Goal: Information Seeking & Learning: Find specific page/section

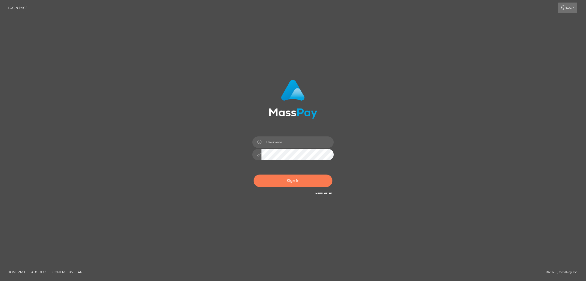
click at [281, 183] on button "Sign in" at bounding box center [292, 181] width 79 height 12
type input "nb.es"
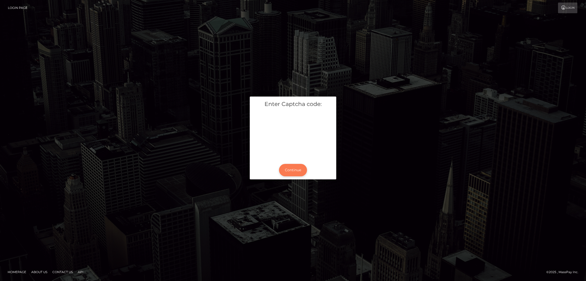
click at [297, 170] on button "Continue" at bounding box center [293, 170] width 28 height 12
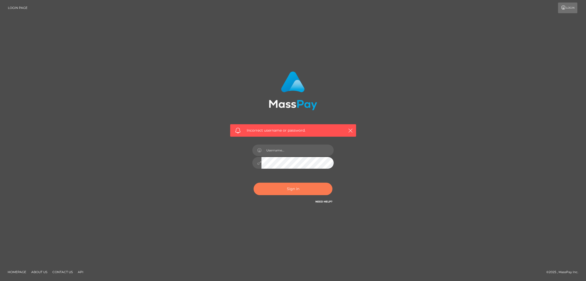
click at [303, 190] on button "Sign in" at bounding box center [292, 189] width 79 height 12
type input "nb.es"
click at [303, 190] on button "Sign in" at bounding box center [292, 189] width 79 height 12
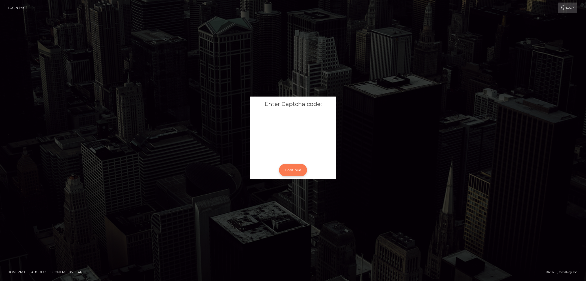
click at [298, 173] on button "Continue" at bounding box center [293, 170] width 28 height 12
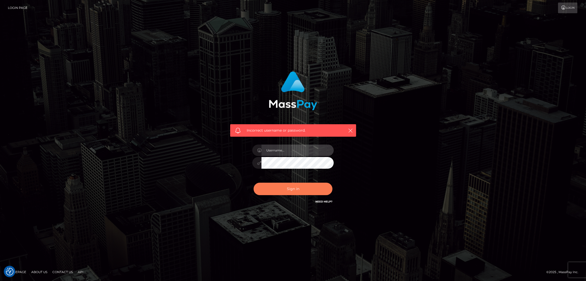
type input "[DOMAIN_NAME]"
click at [302, 193] on button "Sign in" at bounding box center [292, 189] width 79 height 12
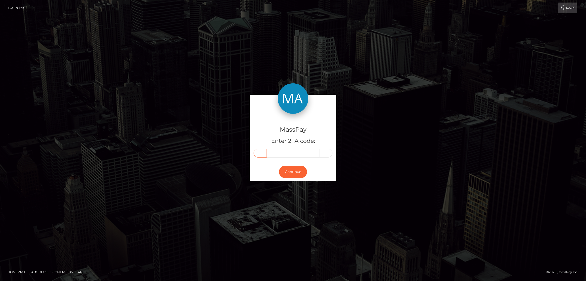
click at [259, 152] on input "text" at bounding box center [259, 153] width 13 height 9
paste input "5"
type input "5"
type input "7"
type input "1"
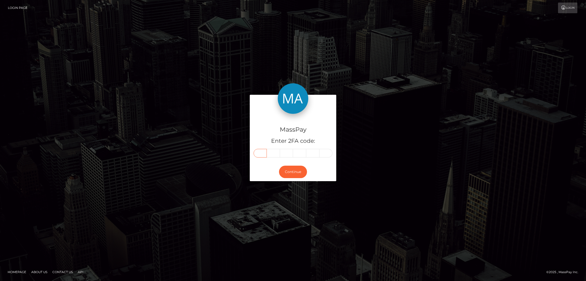
type input "0"
type input "8"
type input "3"
click at [291, 171] on button "Continue" at bounding box center [293, 172] width 28 height 12
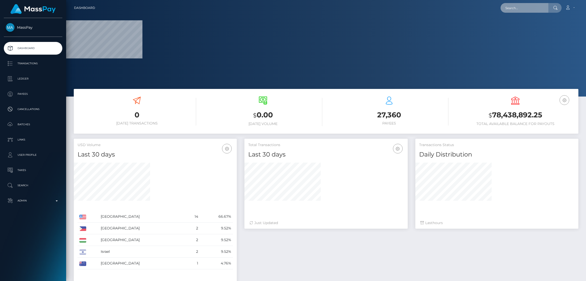
click at [519, 9] on input "text" at bounding box center [524, 8] width 48 height 10
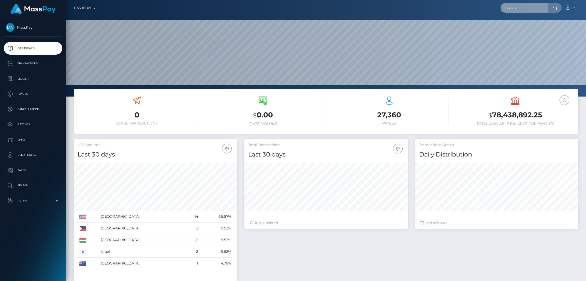
scroll to position [90, 163]
click at [516, 10] on input "text" at bounding box center [524, 8] width 48 height 10
paste input "[EMAIL_ADDRESS][DOMAIN_NAME]"
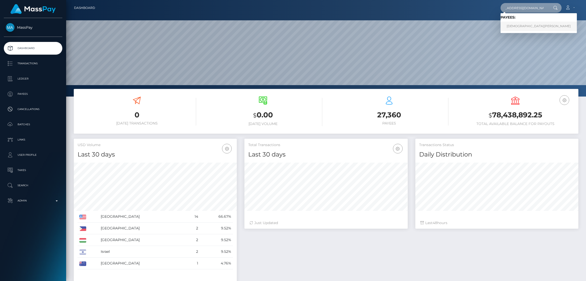
type input "[EMAIL_ADDRESS][DOMAIN_NAME]"
click at [518, 27] on link "ZECHARIAH J GREGOLES" at bounding box center [538, 26] width 76 height 9
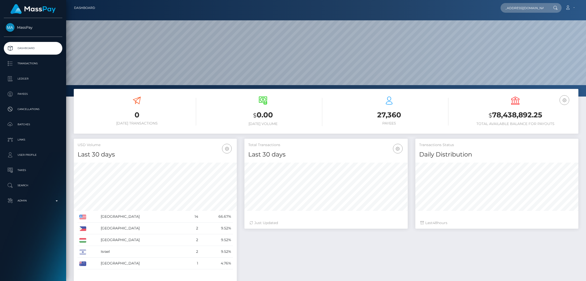
scroll to position [0, 0]
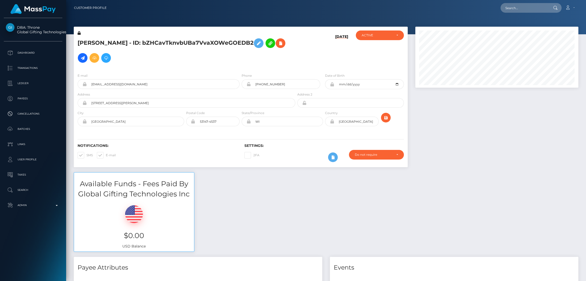
scroll to position [61, 163]
click at [262, 43] on icon at bounding box center [258, 43] width 6 height 6
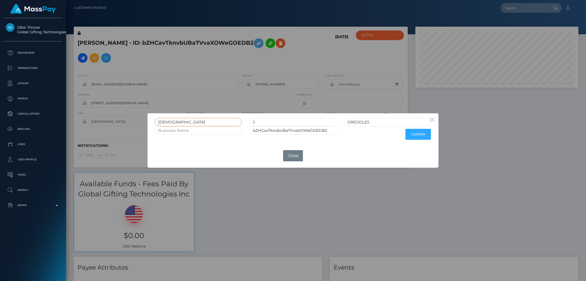
click at [165, 120] on input "[DEMOGRAPHIC_DATA]" at bounding box center [198, 122] width 87 height 8
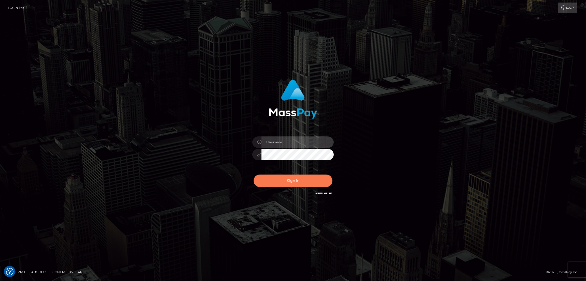
type input "nb.es"
click at [294, 177] on button "Sign in" at bounding box center [292, 181] width 79 height 12
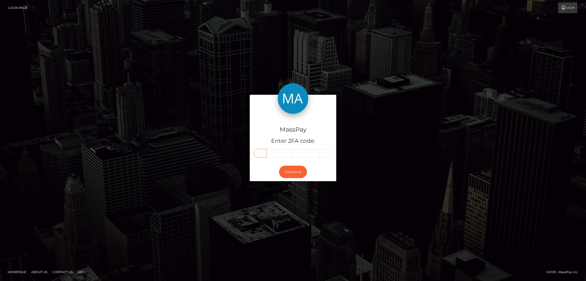
click at [262, 156] on input "text" at bounding box center [259, 153] width 13 height 9
paste input "4"
type input "4"
type input "7"
type input "5"
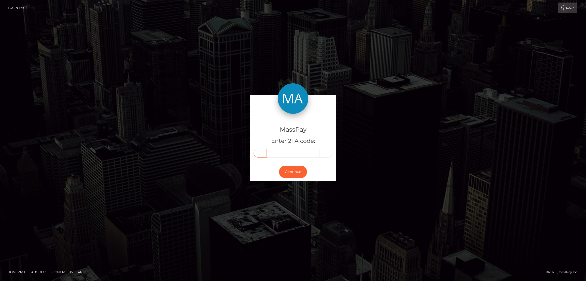
type input "1"
type input "8"
type input "7"
click at [294, 175] on button "Continue" at bounding box center [293, 172] width 28 height 12
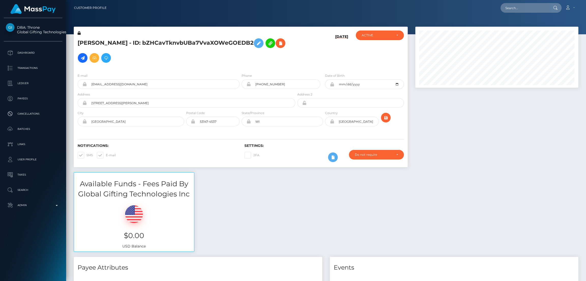
scroll to position [61, 163]
click at [514, 8] on input "text" at bounding box center [524, 8] width 48 height 10
paste input "[EMAIL_ADDRESS][DOMAIN_NAME]"
type input "[EMAIL_ADDRESS][DOMAIN_NAME]"
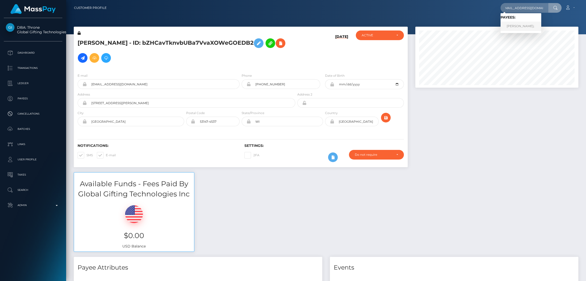
click at [523, 27] on link "Anna StanÃ­kovÃ¡" at bounding box center [520, 26] width 41 height 9
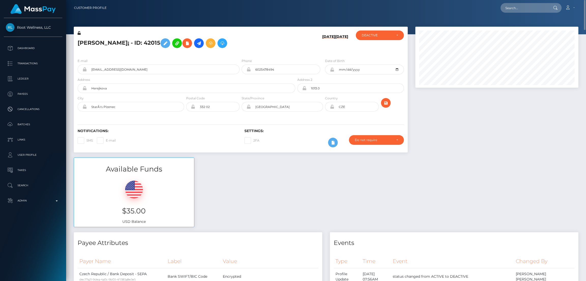
click at [79, 40] on h5 "Anna StanÃ­kovÃ¡ - ID: 42015" at bounding box center [185, 43] width 215 height 15
drag, startPoint x: 80, startPoint y: 40, endPoint x: 292, endPoint y: 59, distance: 213.3
click at [293, 59] on div "Phone 6025478494" at bounding box center [280, 66] width 79 height 16
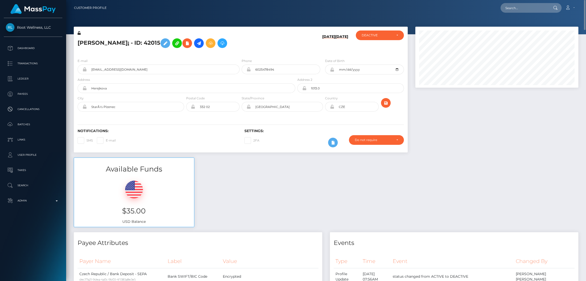
click at [91, 40] on h5 "Anna StanÃ­kovÃ¡ - ID: 42015" at bounding box center [185, 43] width 215 height 15
click at [92, 40] on h5 "Anna StanÃ­kovÃ¡ - ID: 42015" at bounding box center [185, 43] width 215 height 15
click at [84, 42] on h5 "Anna StanÃ­kovÃ¡ - ID: 42015" at bounding box center [185, 43] width 215 height 15
copy h5 "Anna"
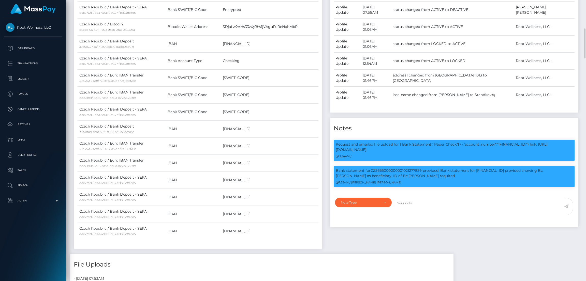
scroll to position [61, 163]
drag, startPoint x: 394, startPoint y: 143, endPoint x: 455, endPoint y: 144, distance: 61.5
click at [455, 168] on p "Bank statement forCZ3655000000001021277839 provided. Bank statement for CZ09080…" at bounding box center [453, 173] width 237 height 11
copy p "ID of Bc.Staník Richard required."
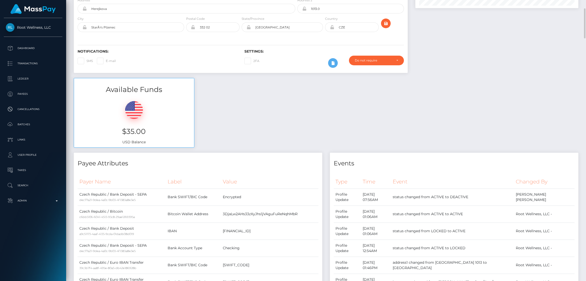
scroll to position [232, 0]
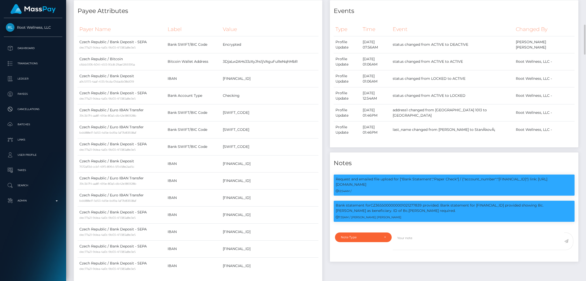
click at [442, 196] on div "Request and emailed file upload for ["Bank Statement","Paper Check"] / {"accoun…" at bounding box center [454, 200] width 248 height 59
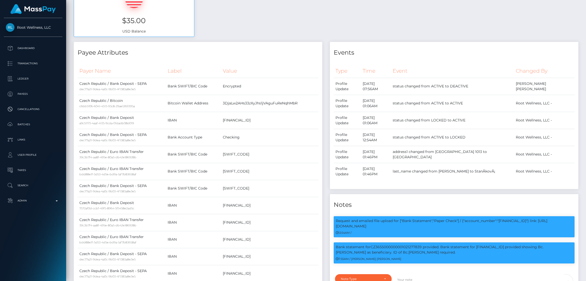
scroll to position [0, 0]
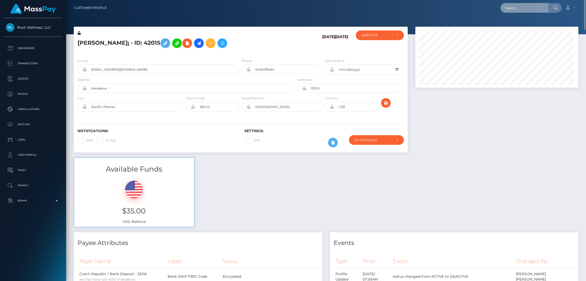
click at [516, 9] on input "text" at bounding box center [524, 8] width 48 height 10
paste input "aruiu@wowvegas.com"
click at [516, 7] on input "aruiu@wowvegas.com" at bounding box center [524, 8] width 48 height 10
paste input "cbf4f1e1-70c1-11f0-87f1-0266f44cc279"
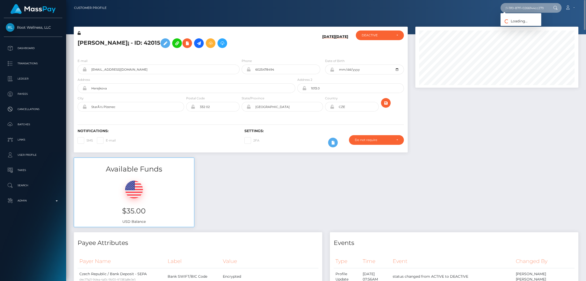
type input "cbf4f1e1-70c1-11f0-87f1-0266f44cc279"
click at [513, 28] on link "Jia Yang" at bounding box center [520, 26] width 41 height 9
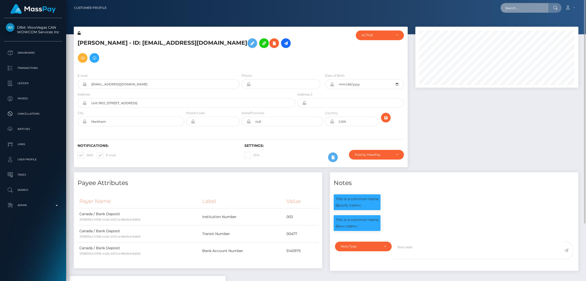
click at [520, 8] on input "text" at bounding box center [524, 8] width 48 height 10
paste input "[EMAIL_ADDRESS][DOMAIN_NAME]"
type input "[EMAIL_ADDRESS][DOMAIN_NAME]"
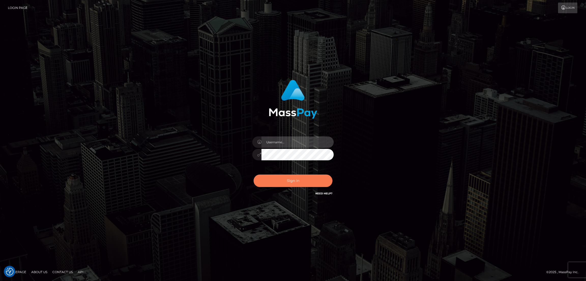
type input "[DOMAIN_NAME]"
click at [300, 179] on button "Sign in" at bounding box center [292, 181] width 79 height 12
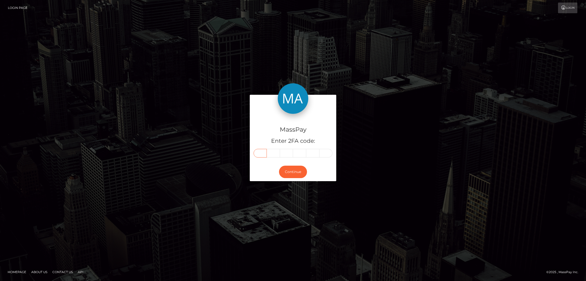
click at [259, 152] on input "text" at bounding box center [259, 153] width 13 height 9
paste input "7"
type input "7"
type input "6"
type input "5"
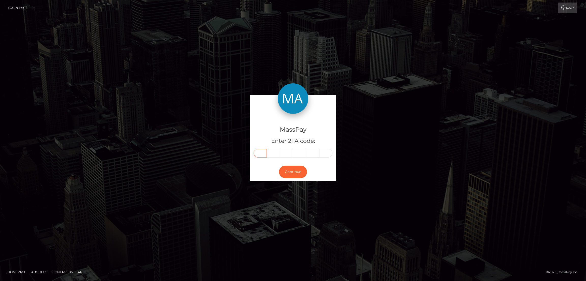
type input "7"
type input "3"
type input "9"
click at [299, 168] on button "Continue" at bounding box center [293, 172] width 28 height 12
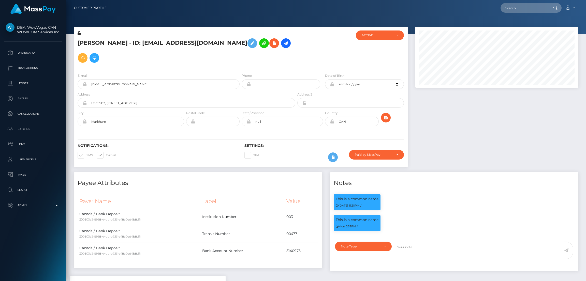
scroll to position [61, 163]
click at [511, 7] on input "text" at bounding box center [524, 8] width 48 height 10
paste input "[EMAIL_ADDRESS][DOMAIN_NAME]"
type input "[EMAIL_ADDRESS][DOMAIN_NAME]"
click at [513, 25] on link "IAMsolutions" at bounding box center [520, 26] width 41 height 9
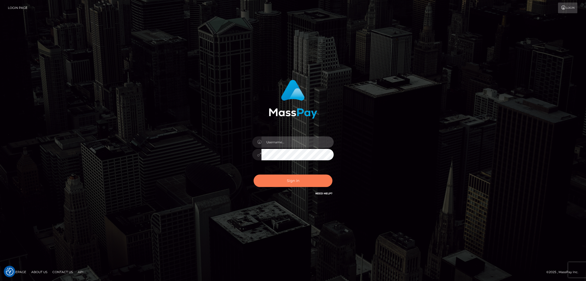
type input "nb.es"
click at [288, 180] on button "Sign in" at bounding box center [292, 181] width 79 height 12
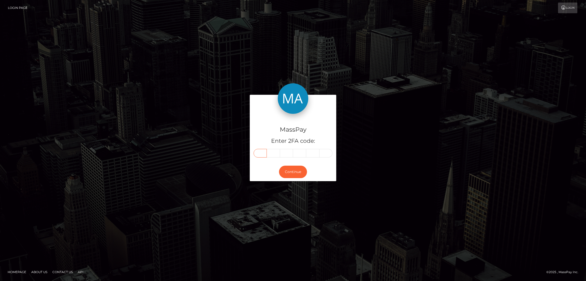
click at [258, 154] on input "text" at bounding box center [259, 153] width 13 height 9
paste input "9"
type input "9"
type input "1"
type input "6"
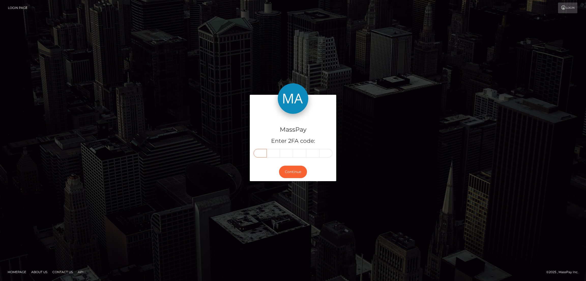
type input "5"
type input "0"
type input "2"
click at [287, 175] on button "Continue" at bounding box center [293, 172] width 28 height 12
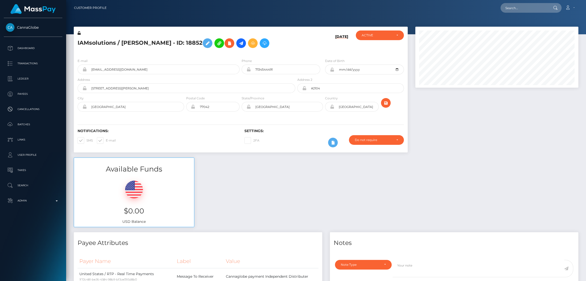
scroll to position [61, 163]
click at [510, 8] on input "text" at bounding box center [524, 8] width 48 height 10
paste input "[EMAIL_ADDRESS][DOMAIN_NAME]"
type input "[EMAIL_ADDRESS][DOMAIN_NAME]"
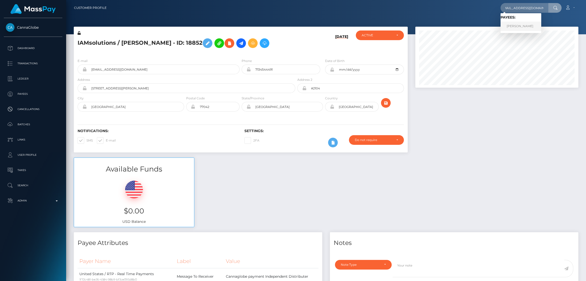
click at [512, 27] on link "DENIZ OZALP" at bounding box center [520, 26] width 41 height 9
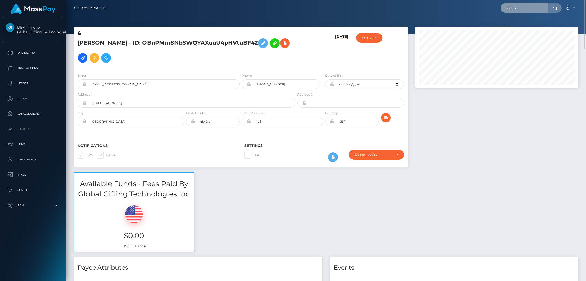
click at [515, 10] on input "text" at bounding box center [524, 8] width 48 height 10
paste input "diaalcuadrado@gmail.com"
type input "diaalcuadrado@gmail.com"
click at [524, 26] on link "Diafrancis Maria Salas Lugo" at bounding box center [527, 26] width 55 height 9
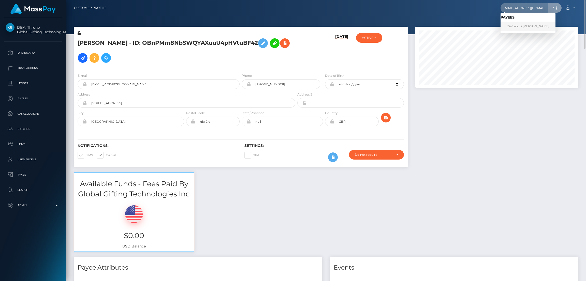
scroll to position [0, 0]
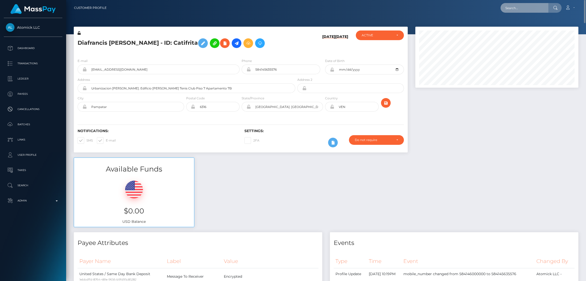
click at [516, 10] on input "text" at bounding box center [524, 8] width 48 height 10
paste input "[EMAIL_ADDRESS][DOMAIN_NAME]"
type input "[EMAIL_ADDRESS][DOMAIN_NAME]"
click at [523, 24] on link "[PERSON_NAME]" at bounding box center [520, 26] width 41 height 9
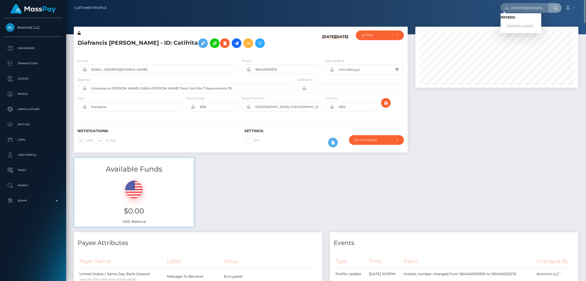
scroll to position [0, 0]
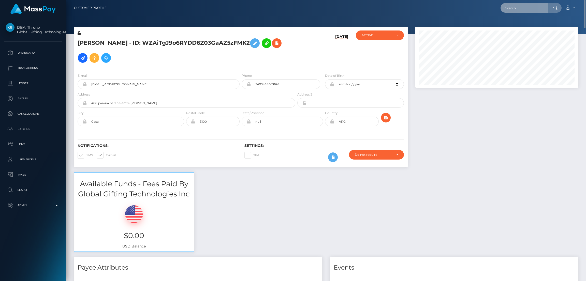
click at [514, 4] on input "text" at bounding box center [524, 8] width 48 height 10
paste input "jesuscmps92@outlook.com"
click at [516, 7] on input "jesuscmps92@outlook.com" at bounding box center [524, 8] width 48 height 10
paste input "contipanzardi123@gmail"
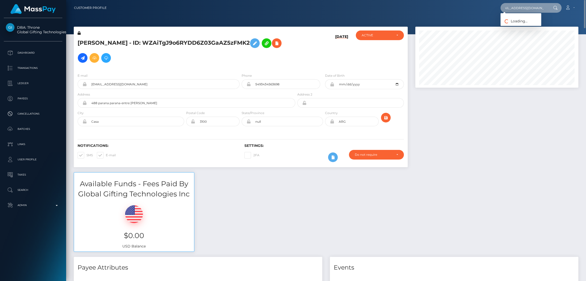
type input "contipanzardi123@gmail.com"
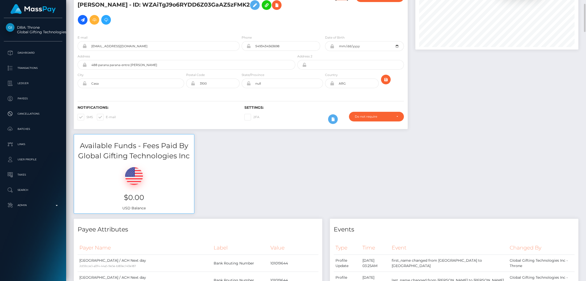
scroll to position [0, 0]
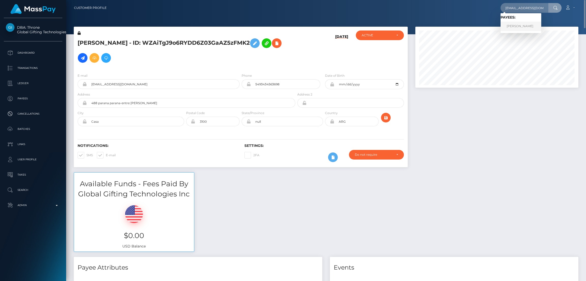
click at [511, 26] on link "CONSTANZA PANZARDI" at bounding box center [520, 26] width 41 height 9
click at [510, 9] on input "text" at bounding box center [524, 8] width 48 height 10
paste input "annastanikova@seznam.cz"
type input "annastanikova@seznam.cz"
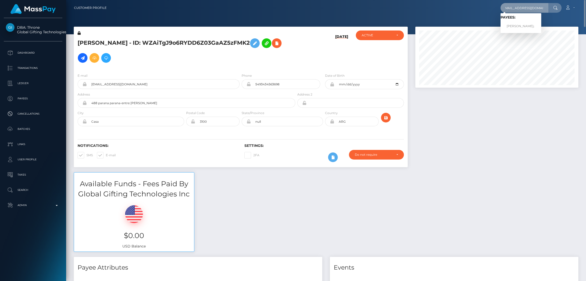
scroll to position [0, 0]
click at [514, 28] on link "[PERSON_NAME]¡" at bounding box center [520, 26] width 41 height 9
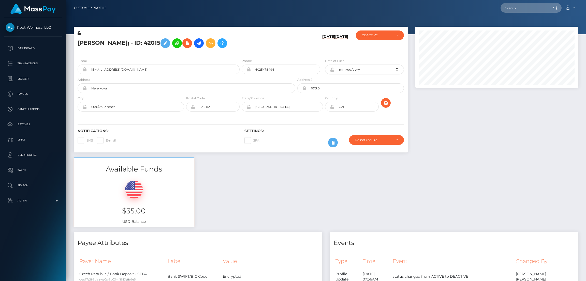
scroll to position [61, 163]
drag, startPoint x: 0, startPoint y: 0, endPoint x: 128, endPoint y: 43, distance: 134.8
click at [128, 43] on div "Anna StanÃ­kovÃ¡ - ID: 42015" at bounding box center [185, 42] width 222 height 24
copy h5 "Anna StanÃ­kovÃ¡"
click at [528, 9] on input "text" at bounding box center [524, 8] width 48 height 10
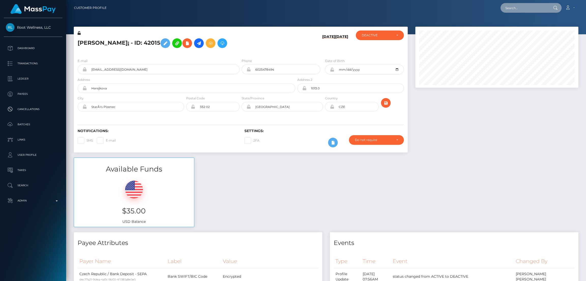
paste input "[EMAIL_ADDRESS][DOMAIN_NAME]"
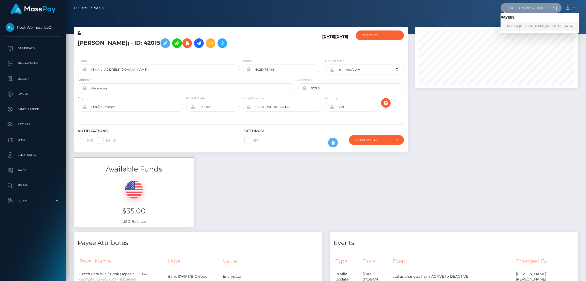
type input "alyssa61892@icloud.com"
click at [527, 26] on link "ALYSSA NICOLE SAVELLA" at bounding box center [539, 26] width 79 height 9
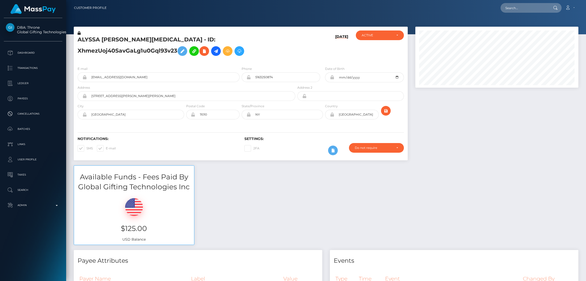
drag, startPoint x: 0, startPoint y: 0, endPoint x: 273, endPoint y: 43, distance: 276.6
click at [185, 48] on icon at bounding box center [182, 51] width 6 height 6
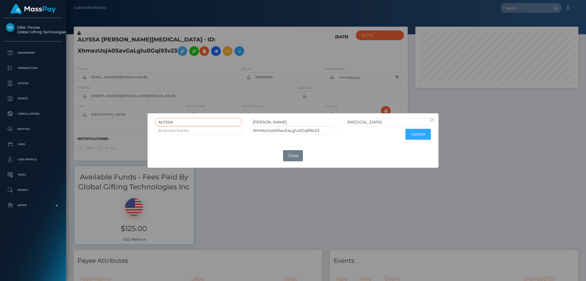
click at [163, 122] on input "ALYSSA" at bounding box center [198, 122] width 87 height 8
click at [289, 159] on button "Close" at bounding box center [293, 155] width 20 height 11
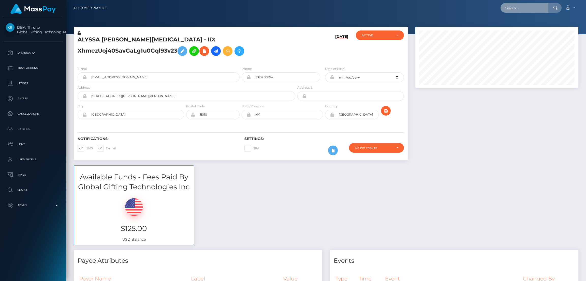
click at [514, 9] on input "text" at bounding box center [524, 8] width 48 height 10
paste input "[EMAIL_ADDRESS][DOMAIN_NAME]"
type input "[EMAIL_ADDRESS][DOMAIN_NAME]"
click at [521, 26] on link "[PERSON_NAME]" at bounding box center [520, 26] width 41 height 9
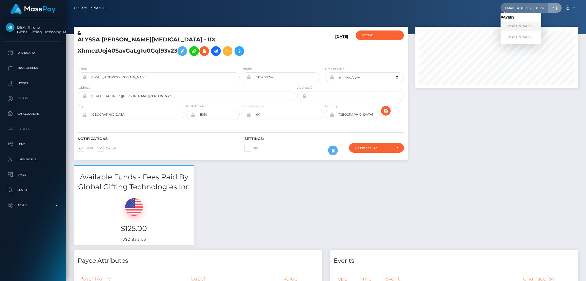
scroll to position [0, 0]
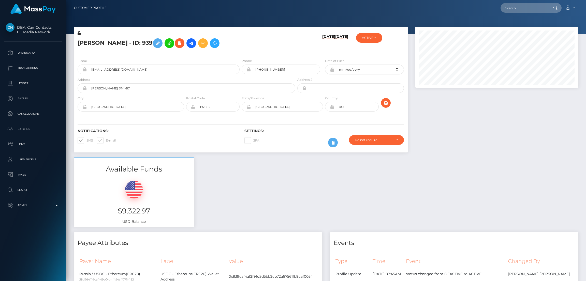
scroll to position [61, 163]
click at [517, 8] on input "text" at bounding box center [524, 8] width 48 height 10
paste input "paulwilson914@gmail.com"
click at [527, 8] on input "paulwilson914@gmail.com" at bounding box center [524, 8] width 48 height 10
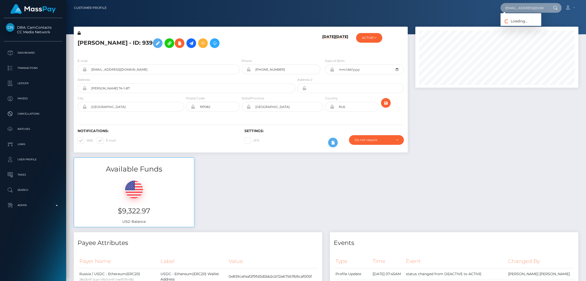
paste input "valerymaxwellfeet@hot"
type input "valerymaxwellfeet@hotmail.com"
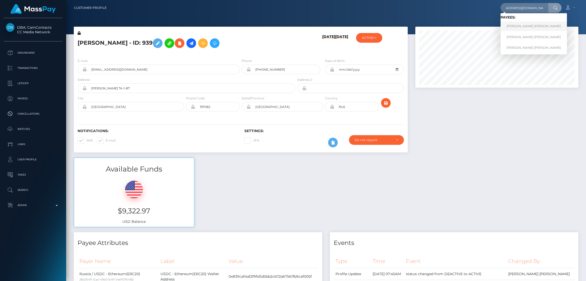
click at [541, 26] on link "ANDREA VALENTINA PABON MORENO" at bounding box center [533, 26] width 66 height 9
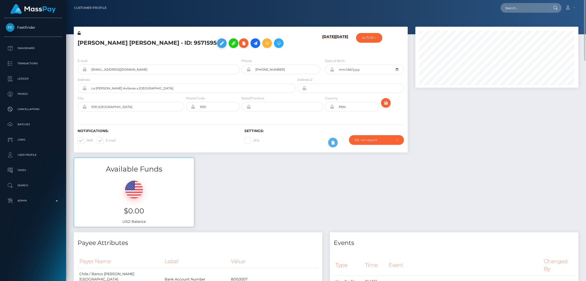
click at [225, 44] on icon at bounding box center [222, 43] width 6 height 6
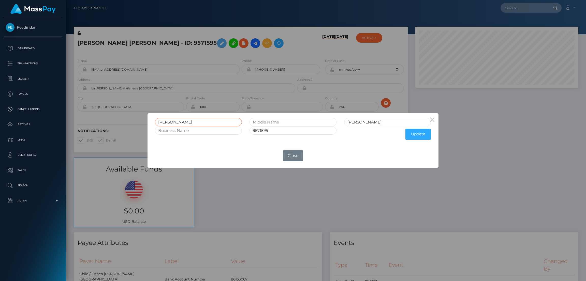
click at [168, 119] on input "ANDREA VALENTINA PABON" at bounding box center [198, 122] width 87 height 8
click at [168, 120] on input "ANDREA VALENTINA PABON" at bounding box center [198, 122] width 87 height 8
click at [509, 11] on div "× ANDREA VALENTINA PABON MORENO 9571595 Update OK No Close" at bounding box center [293, 140] width 586 height 281
click at [510, 11] on div "× ANDREA VALENTINA PABON MORENO 9571595 Update OK No Close" at bounding box center [293, 140] width 586 height 281
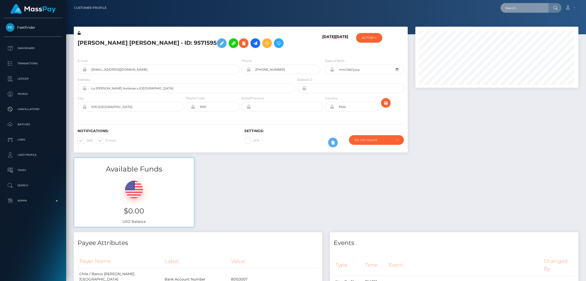
click at [511, 9] on input "text" at bounding box center [524, 8] width 48 height 10
paste input "annastanikova@seznam.cz"
type input "annastanikova@seznam.cz"
click at [521, 25] on link "Anna StanÃ­kovÃ¡" at bounding box center [520, 26] width 41 height 9
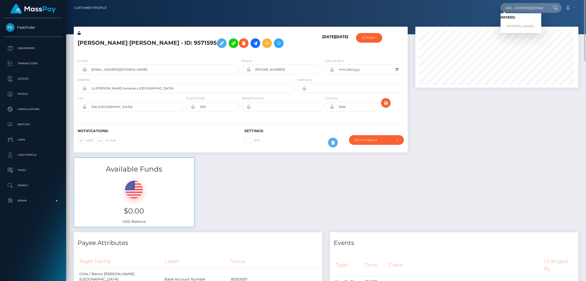
scroll to position [0, 0]
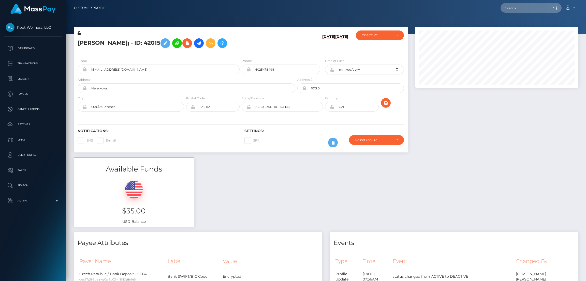
scroll to position [61, 163]
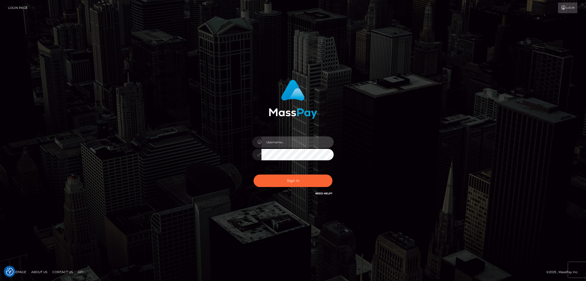
type input "nb.es"
click at [310, 180] on button "Sign in" at bounding box center [292, 181] width 79 height 12
type input "nb.es"
click at [289, 180] on button "Sign in" at bounding box center [292, 181] width 79 height 12
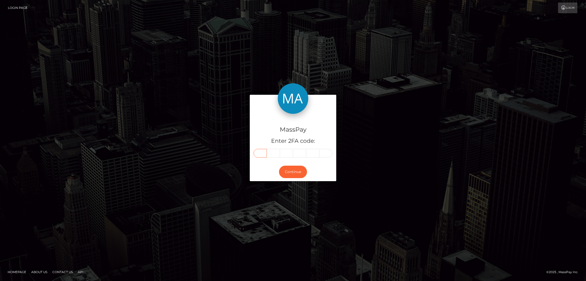
click at [260, 153] on input "text" at bounding box center [259, 153] width 13 height 9
paste input "4"
type input "4"
type input "6"
type input "3"
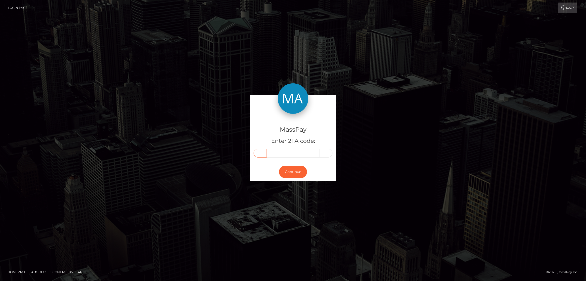
type input "2"
type input "4"
type input "7"
click at [297, 171] on button "Continue" at bounding box center [293, 172] width 28 height 12
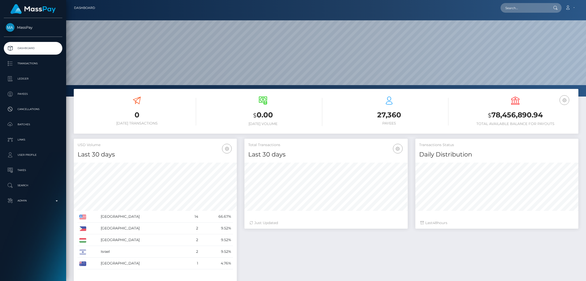
scroll to position [90, 163]
click at [526, 8] on input "text" at bounding box center [524, 8] width 48 height 10
paste input "463247"
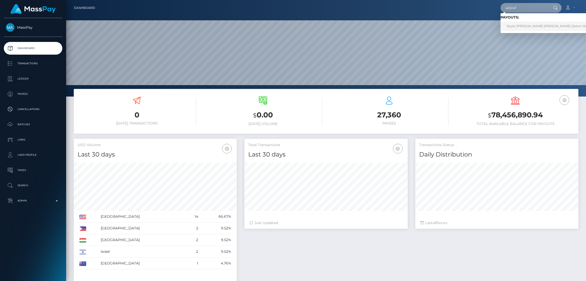
type input "463247"
click at [527, 26] on link "Skylar [PERSON_NAME] [PERSON_NAME] (Select Media LLC - )" at bounding box center [554, 26] width 108 height 9
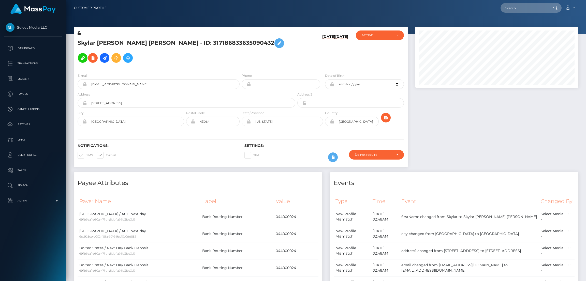
scroll to position [61, 163]
click at [519, 8] on input "text" at bounding box center [524, 8] width 48 height 10
paste input "xpiinkberry@gmail.com"
click at [515, 5] on input "xpiinkberry@gmail.com" at bounding box center [524, 8] width 48 height 10
paste input "piinkxberry@yahoo"
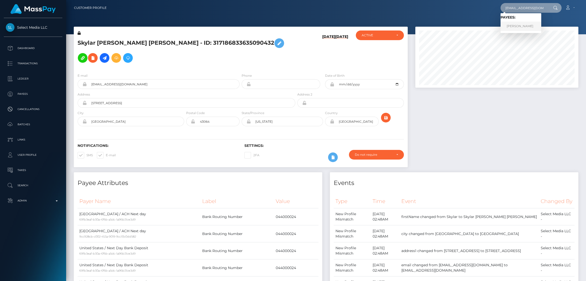
type input "piinkxberry@yahoo.com"
click at [518, 28] on link "RICHELLE LYNN LEWIS" at bounding box center [520, 26] width 41 height 9
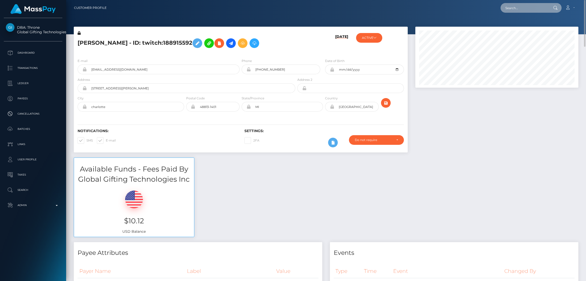
click at [514, 8] on input "text" at bounding box center [524, 8] width 48 height 10
paste input "nikibutterfly162@gmail.com"
type input "nikibutterfly162@gmail.com"
click at [517, 27] on link "Nicole Rose Clarke" at bounding box center [520, 26] width 41 height 9
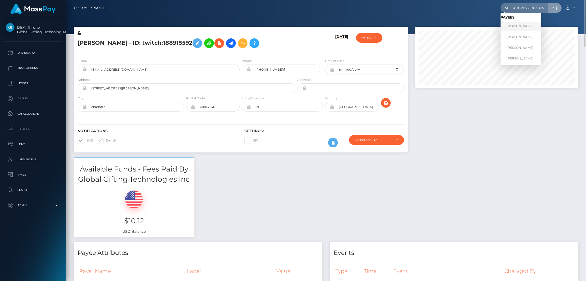
scroll to position [0, 0]
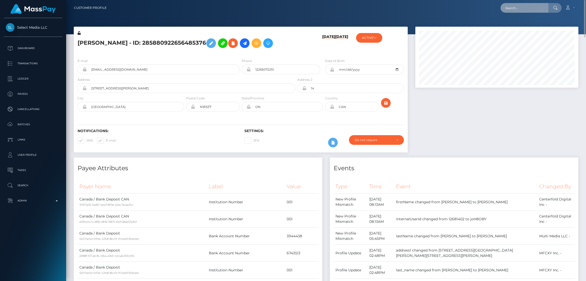
click at [516, 11] on input "text" at bounding box center [524, 8] width 48 height 10
paste input "[EMAIL_ADDRESS][DOMAIN_NAME]"
type input "[EMAIL_ADDRESS][DOMAIN_NAME]"
click at [514, 27] on link "[PERSON_NAME]" at bounding box center [520, 26] width 41 height 9
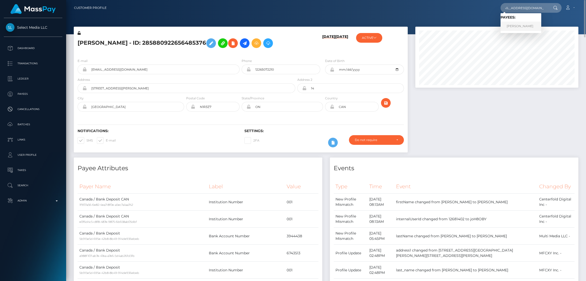
scroll to position [0, 0]
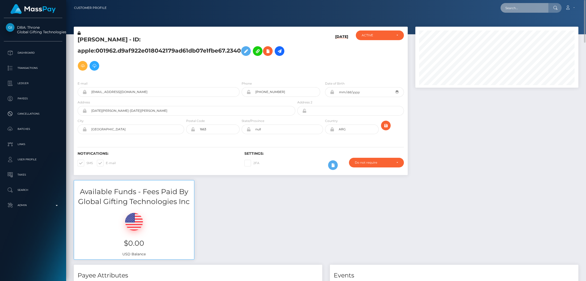
click at [510, 8] on input "text" at bounding box center [524, 8] width 48 height 10
paste input "[EMAIL_ADDRESS][DOMAIN_NAME]"
type input "[EMAIL_ADDRESS][DOMAIN_NAME]"
click at [512, 27] on link "[PERSON_NAME]" at bounding box center [520, 26] width 41 height 9
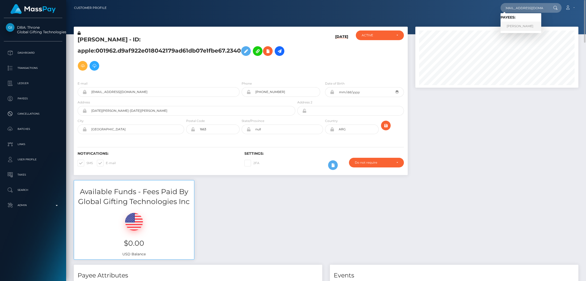
scroll to position [0, 0]
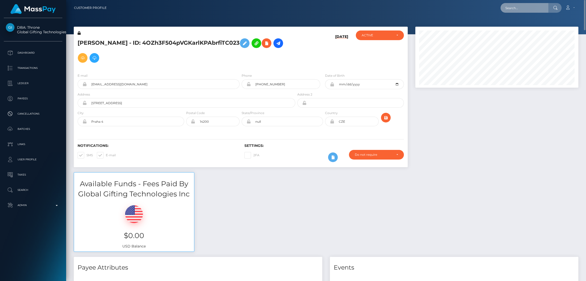
click at [526, 11] on input "text" at bounding box center [524, 8] width 48 height 10
paste input "[EMAIL_ADDRESS][DOMAIN_NAME]"
click at [526, 8] on input "[EMAIL_ADDRESS][DOMAIN_NAME]" at bounding box center [524, 8] width 48 height 10
paste input "[EMAIL_ADDRESS][DOMAIN_NAME]"
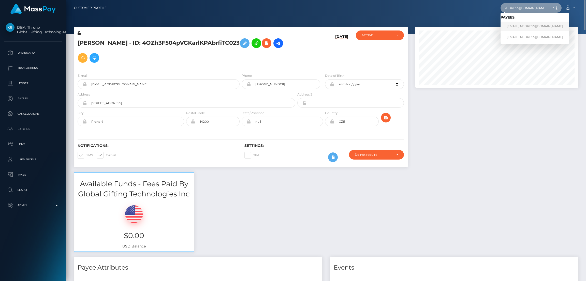
type input "[EMAIL_ADDRESS][DOMAIN_NAME]"
click at [520, 27] on link "[EMAIL_ADDRESS][DOMAIN_NAME]" at bounding box center [534, 26] width 68 height 9
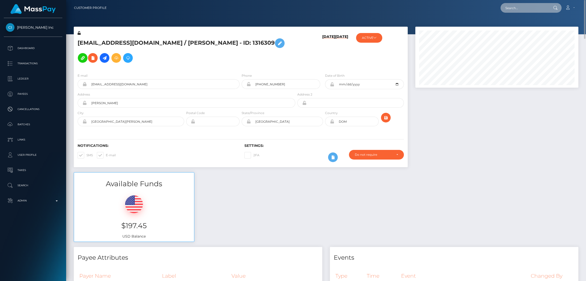
click at [524, 8] on input "text" at bounding box center [524, 8] width 48 height 10
paste input "[PERSON_NAME][EMAIL_ADDRESS][PERSON_NAME][DOMAIN_NAME]"
click at [525, 8] on input "[PERSON_NAME][EMAIL_ADDRESS][PERSON_NAME][DOMAIN_NAME]" at bounding box center [524, 8] width 48 height 10
paste input "[EMAIL_ADDRESS]"
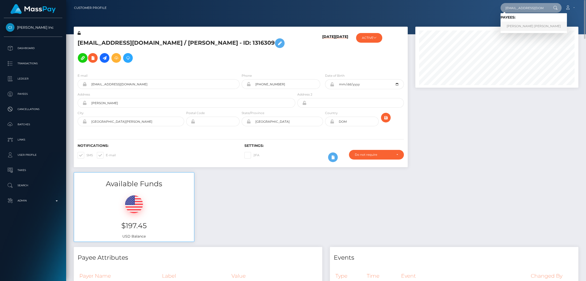
type input "[EMAIL_ADDRESS][DOMAIN_NAME]"
click at [517, 28] on link "[PERSON_NAME] [PERSON_NAME]" at bounding box center [533, 26] width 66 height 9
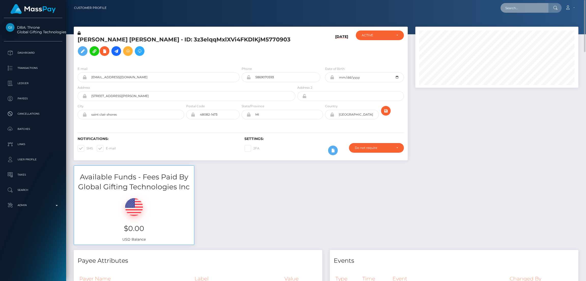
click at [512, 6] on input "text" at bounding box center [524, 8] width 48 height 10
paste input "[EMAIL_ADDRESS][DOMAIN_NAME]"
type input "[EMAIL_ADDRESS][DOMAIN_NAME]"
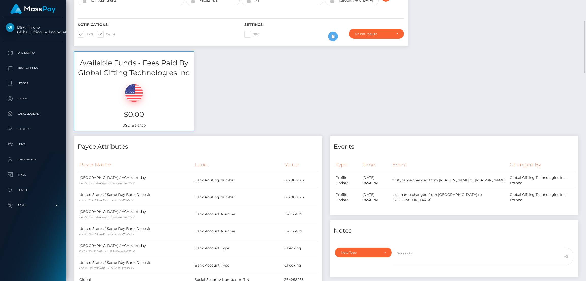
scroll to position [38, 0]
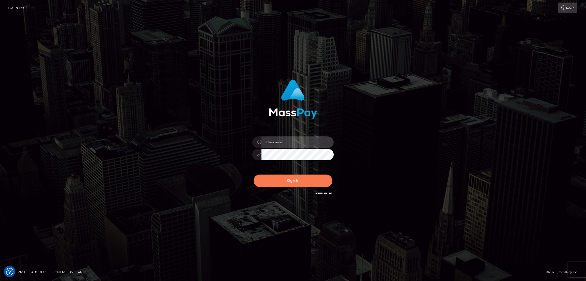
type input "nb.es"
click at [301, 180] on button "Sign in" at bounding box center [292, 181] width 79 height 12
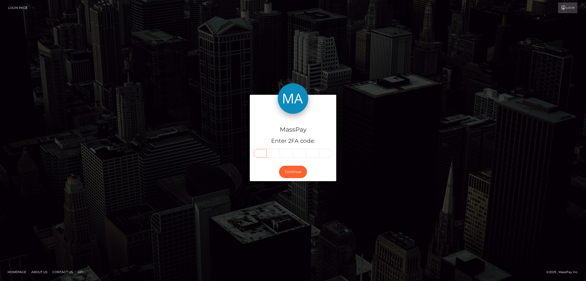
click at [262, 152] on input "text" at bounding box center [259, 153] width 13 height 9
paste input "8"
type input "8"
type input "1"
type input "0"
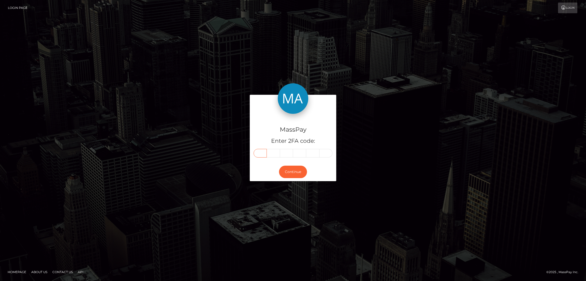
type input "1"
type input "7"
click at [294, 171] on button "Continue" at bounding box center [293, 172] width 28 height 12
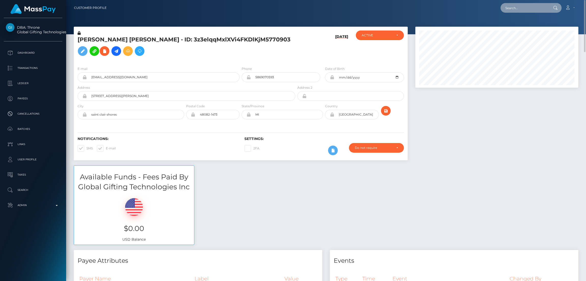
click at [512, 7] on input "text" at bounding box center [524, 8] width 48 height 10
paste input "[EMAIL_ADDRESS][DOMAIN_NAME]"
click at [515, 6] on input "dima@silversocialgames.com" at bounding box center [524, 8] width 48 height 10
paste input "rocilgt@gmail"
type input "[EMAIL_ADDRESS][DOMAIN_NAME]"
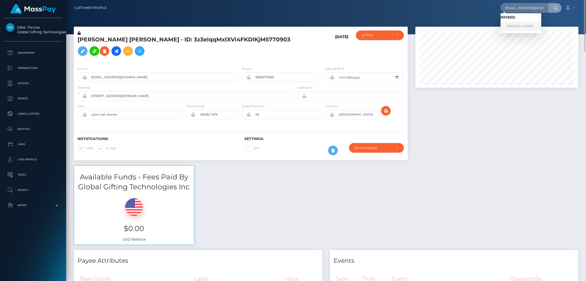
click at [510, 28] on link "[PERSON_NAME]" at bounding box center [520, 26] width 41 height 9
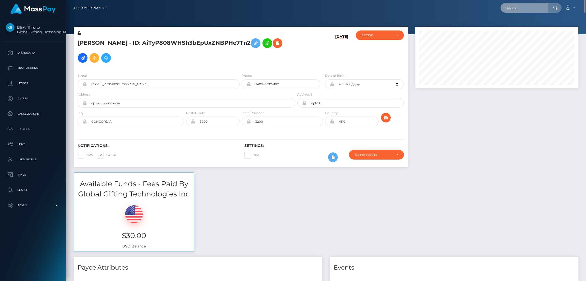
click at [509, 9] on input "text" at bounding box center [524, 8] width 48 height 10
paste input "[EMAIL_ADDRESS][DOMAIN_NAME]"
type input "[EMAIL_ADDRESS][DOMAIN_NAME]"
click at [513, 26] on link "Junior [PERSON_NAME]" at bounding box center [524, 26] width 49 height 9
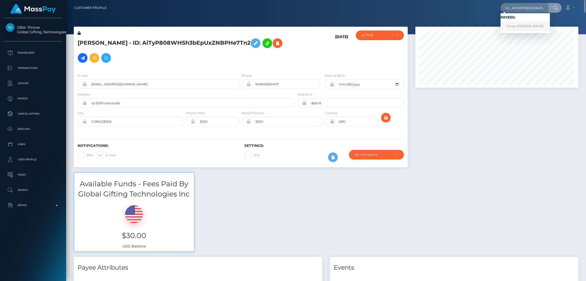
scroll to position [0, 0]
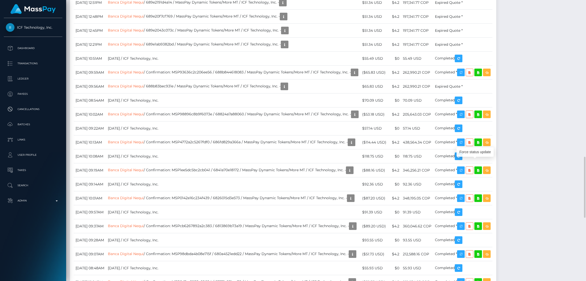
scroll to position [61, 163]
click at [466, 152] on div "Force status update" at bounding box center [474, 151] width 37 height 9
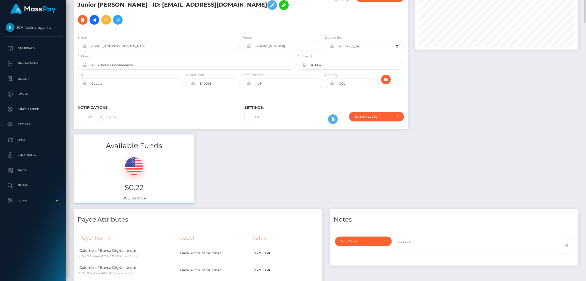
scroll to position [0, 0]
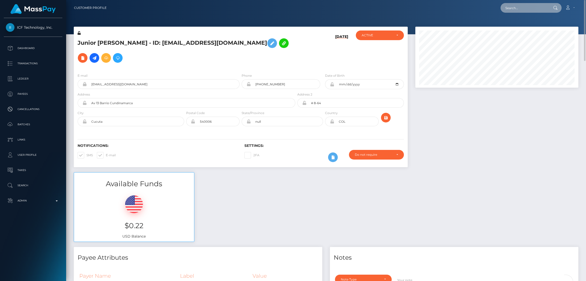
click at [517, 11] on input "text" at bounding box center [524, 8] width 48 height 10
paste input "[EMAIL_ADDRESS][DOMAIN_NAME]"
type input "[EMAIL_ADDRESS][DOMAIN_NAME]"
click at [514, 25] on link "[PERSON_NAME]" at bounding box center [520, 26] width 41 height 9
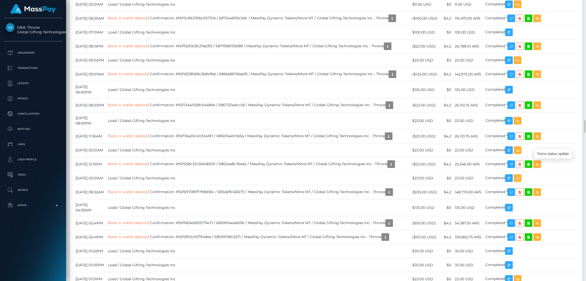
scroll to position [61, 163]
click at [553, 155] on div "Force status update" at bounding box center [552, 153] width 37 height 9
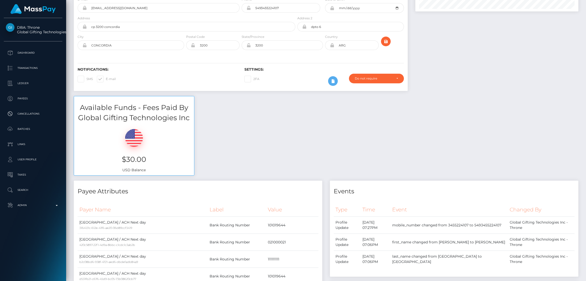
scroll to position [0, 0]
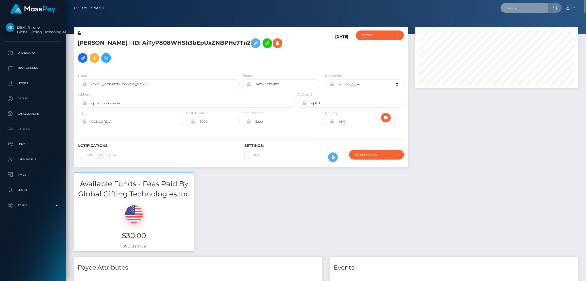
click at [512, 11] on input "text" at bounding box center [524, 8] width 48 height 10
paste input "cocktail875@gmail.com"
type input "cocktail875@gmail.com"
click at [519, 24] on link "DIEGO ALEJ GALVEZ-GUTIERREZ" at bounding box center [520, 26] width 41 height 9
click at [523, 6] on input "text" at bounding box center [524, 8] width 48 height 10
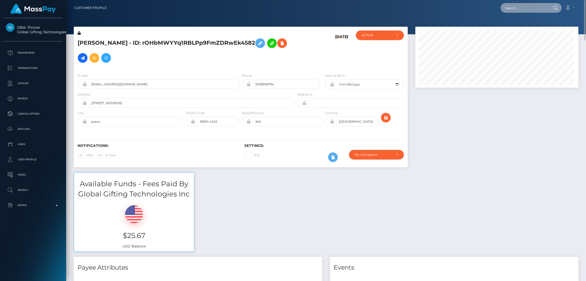
paste input "[EMAIL_ADDRESS][DOMAIN_NAME]"
type input "[EMAIL_ADDRESS][DOMAIN_NAME]"
click at [513, 25] on link "[PERSON_NAME]" at bounding box center [520, 26] width 41 height 9
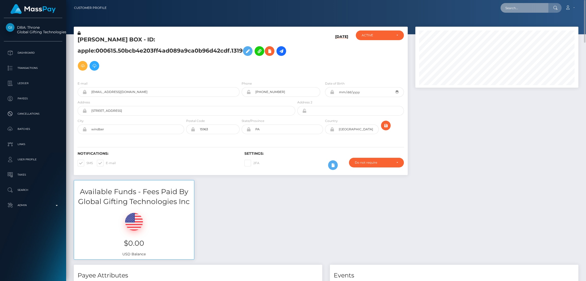
click at [509, 6] on input "text" at bounding box center [524, 8] width 48 height 10
paste input "[EMAIL_ADDRESS][DOMAIN_NAME]"
type input "[EMAIL_ADDRESS][DOMAIN_NAME]"
click at [514, 26] on link "Sujixx" at bounding box center [520, 26] width 41 height 9
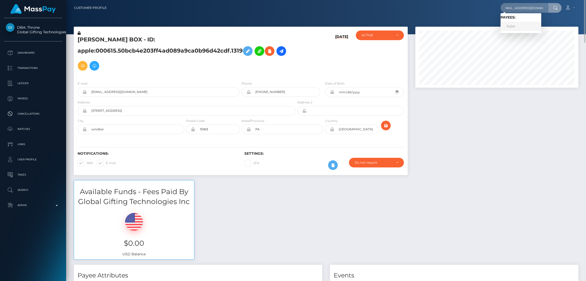
scroll to position [0, 0]
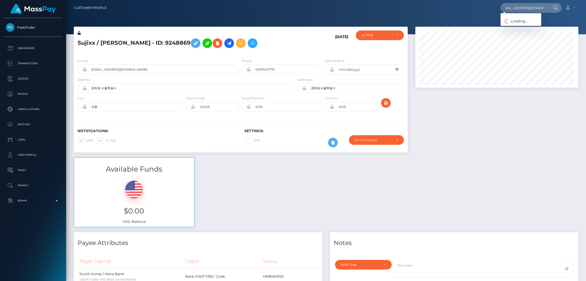
scroll to position [61, 163]
click at [522, 28] on link "CASSIA DAWN HYMAS" at bounding box center [525, 26] width 51 height 9
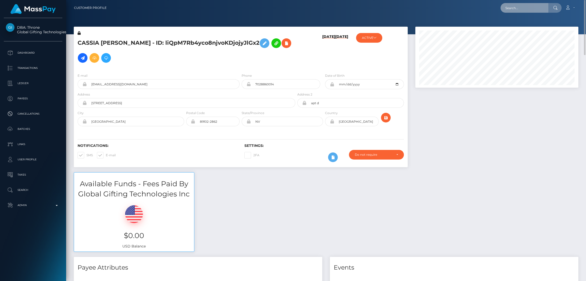
click at [511, 9] on input "text" at bounding box center [524, 8] width 48 height 10
paste input "[PERSON_NAME][EMAIL_ADDRESS][DOMAIN_NAME]"
click at [511, 9] on input "[PERSON_NAME][EMAIL_ADDRESS][DOMAIN_NAME]" at bounding box center [524, 8] width 48 height 10
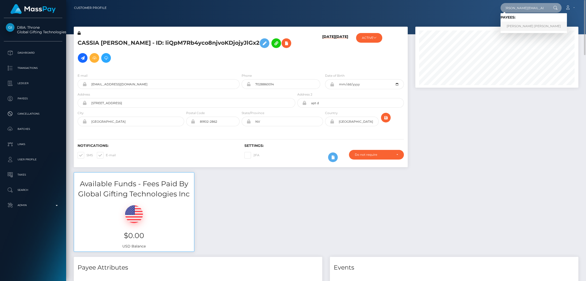
type input "[PERSON_NAME][EMAIL_ADDRESS][DOMAIN_NAME]"
click at [520, 25] on link "ROSA L PEREZ JUAREZ" at bounding box center [533, 26] width 66 height 9
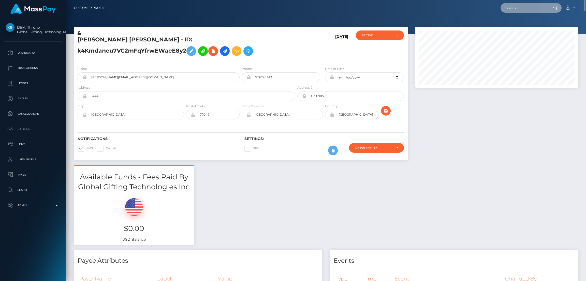
click at [518, 9] on input "text" at bounding box center [524, 8] width 48 height 10
paste input "[EMAIL_ADDRESS][DOMAIN_NAME]"
type input "[EMAIL_ADDRESS][DOMAIN_NAME]"
click at [516, 27] on link "Nicole jackson" at bounding box center [520, 26] width 41 height 9
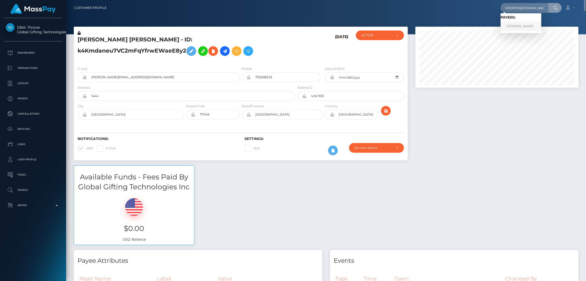
scroll to position [0, 0]
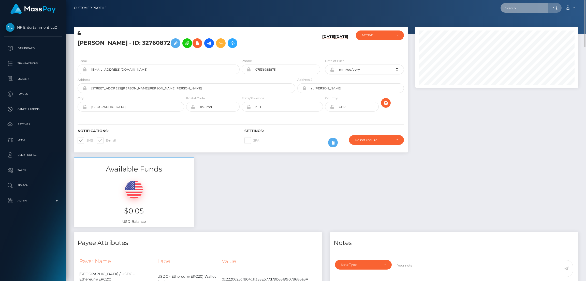
click at [520, 9] on input "text" at bounding box center [524, 8] width 48 height 10
paste input "[EMAIL_ADDRESS][DOMAIN_NAME]"
click at [524, 5] on input "[EMAIL_ADDRESS][DOMAIN_NAME]" at bounding box center [524, 8] width 48 height 10
paste input "[EMAIL_ADDRESS]"
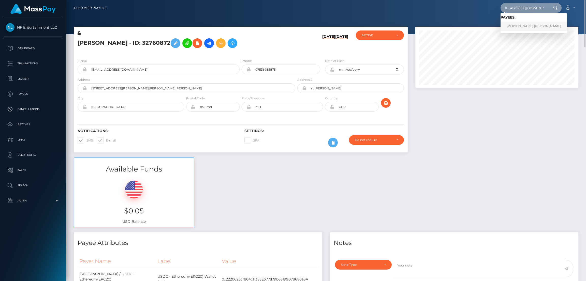
type input "[EMAIL_ADDRESS][DOMAIN_NAME]"
click at [516, 26] on link "[PERSON_NAME] [PERSON_NAME]" at bounding box center [533, 26] width 66 height 9
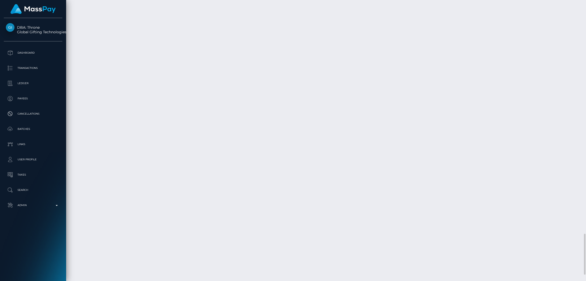
scroll to position [61, 163]
click at [552, 92] on div "Force status update" at bounding box center [552, 91] width 37 height 9
click at [549, 92] on div "Force status update" at bounding box center [552, 91] width 37 height 9
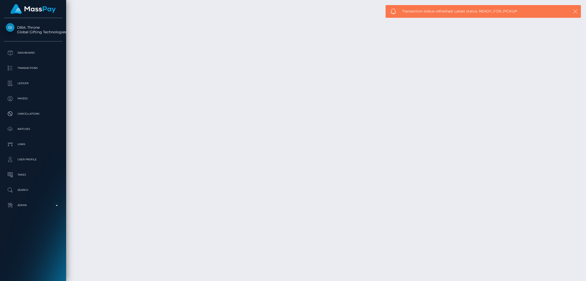
click at [574, 10] on icon "button" at bounding box center [574, 11] width 5 height 5
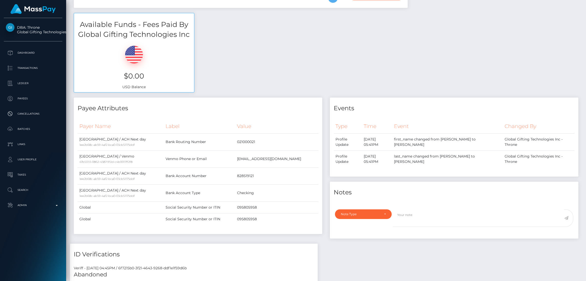
scroll to position [0, 0]
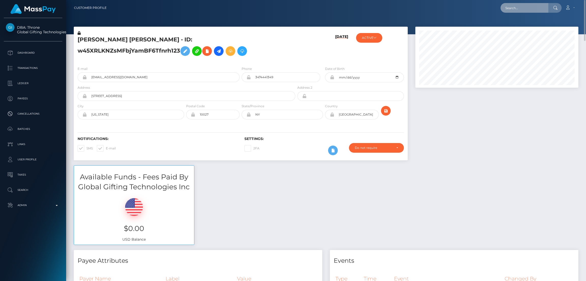
click at [505, 10] on input "text" at bounding box center [524, 8] width 48 height 10
paste input "carribeanqueen237@gmail.com"
type input "carribeanqueen237@gmail.com"
click at [513, 26] on link "Chery Nisbett" at bounding box center [520, 26] width 41 height 9
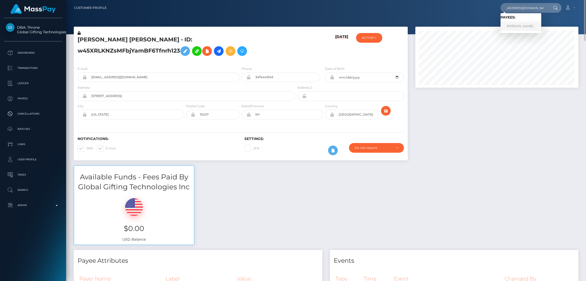
scroll to position [0, 0]
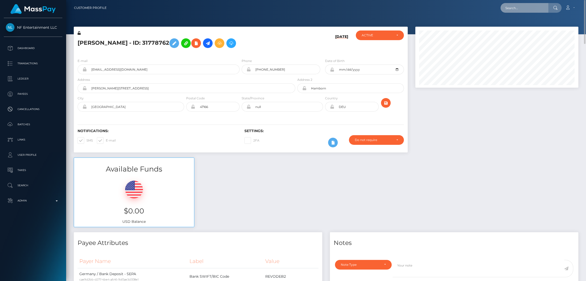
click at [518, 5] on input "text" at bounding box center [524, 8] width 48 height 10
paste input "jess010402@icloud.com"
click at [521, 9] on input "jess010402@icloud.com" at bounding box center [524, 8] width 48 height 10
paste input "servemadi@mail"
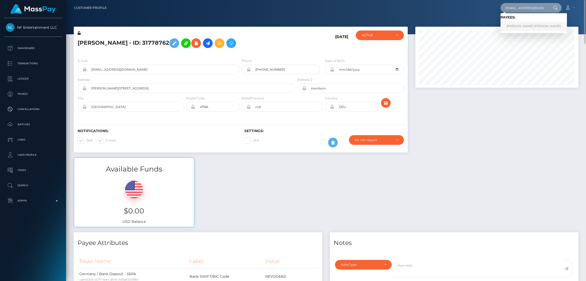
type input "servemadi@mail.com"
click at [519, 26] on link "JESSICA ELLIE V FIRMINGER" at bounding box center [533, 26] width 66 height 9
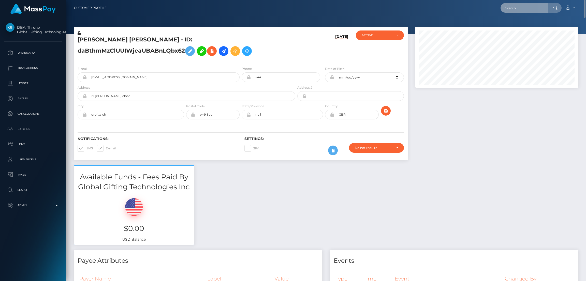
click at [514, 8] on input "text" at bounding box center [524, 8] width 48 height 10
paste input "erde-wasser-licht@stevenpower.de"
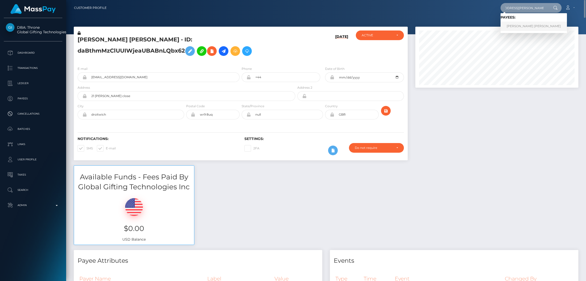
type input "erde-wasser-licht@stevenpower.de"
click at [513, 26] on link "Stefan Uwe Kraft" at bounding box center [533, 26] width 66 height 9
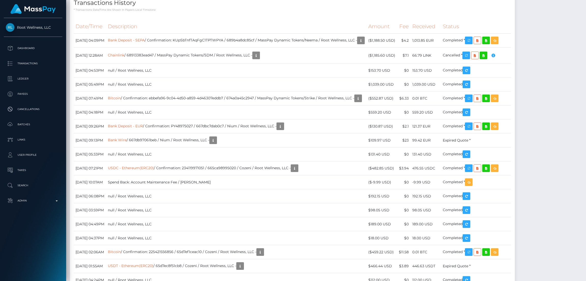
scroll to position [953, 0]
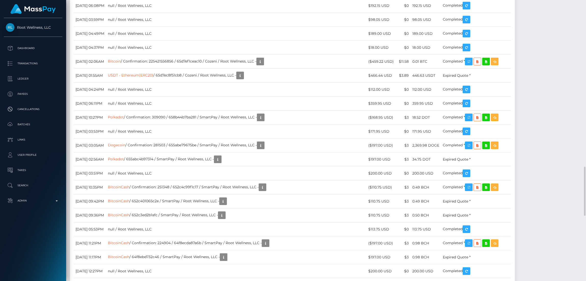
drag, startPoint x: 75, startPoint y: 85, endPoint x: 102, endPoint y: 85, distance: 26.4
copy td "[DATE]"
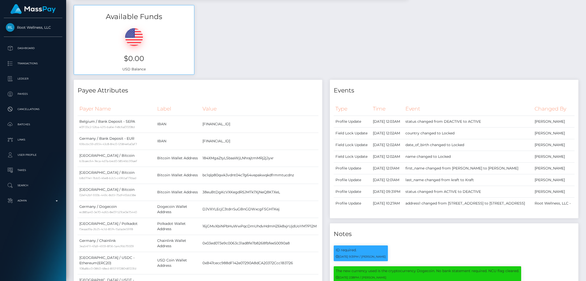
scroll to position [0, 0]
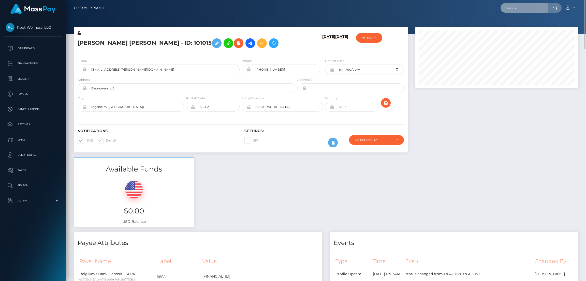
click at [517, 8] on input "text" at bounding box center [524, 8] width 48 height 10
paste input "[EMAIL_ADDRESS][DOMAIN_NAME]"
type input "[EMAIL_ADDRESS][DOMAIN_NAME]"
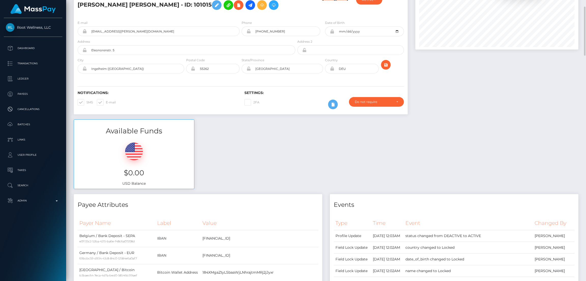
scroll to position [0, 0]
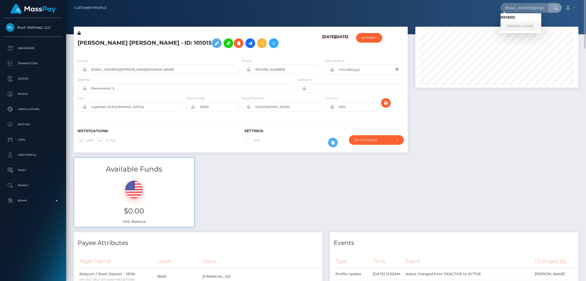
click at [518, 26] on link "[PERSON_NAME]" at bounding box center [520, 26] width 41 height 9
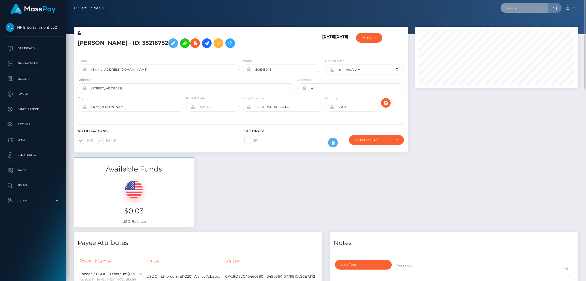
click at [512, 7] on input "text" at bounding box center [524, 8] width 48 height 10
paste input "[EMAIL_ADDRESS][DOMAIN_NAME]"
type input "jessim93096@live.com"
click at [520, 27] on link "JESSICA MASSO" at bounding box center [520, 26] width 41 height 9
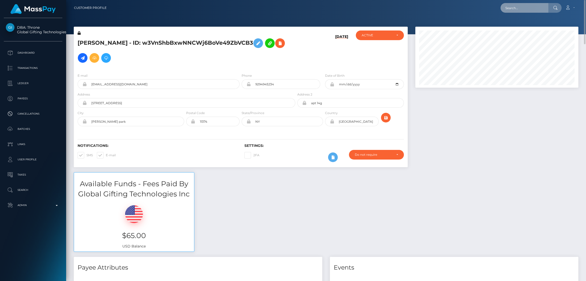
click at [520, 10] on input "text" at bounding box center [524, 8] width 48 height 10
paste input "[EMAIL_ADDRESS][DOMAIN_NAME]"
type input "[EMAIL_ADDRESS][DOMAIN_NAME]"
click at [519, 25] on link "SHEETAL -" at bounding box center [520, 26] width 41 height 9
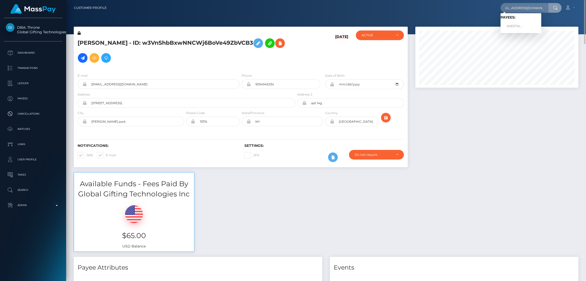
scroll to position [0, 0]
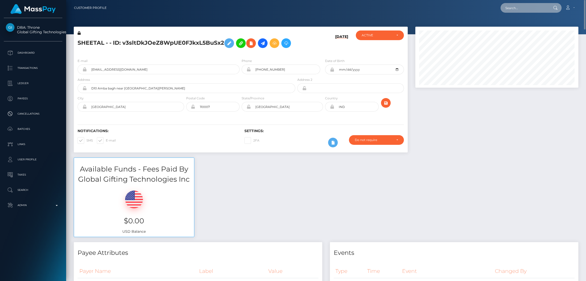
click at [525, 6] on input "text" at bounding box center [524, 8] width 48 height 10
paste input "[PERSON_NAME][EMAIL_ADDRESS][DOMAIN_NAME]"
type input "[PERSON_NAME][EMAIL_ADDRESS][DOMAIN_NAME]"
click at [519, 26] on link "[PERSON_NAME]" at bounding box center [520, 26] width 41 height 9
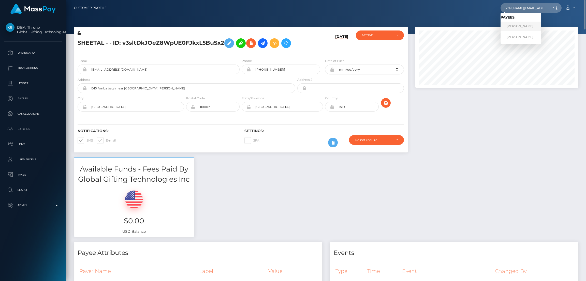
scroll to position [0, 0]
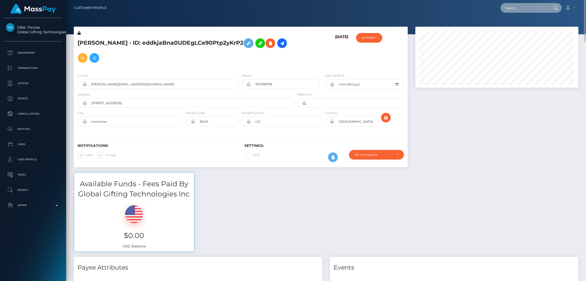
click at [530, 8] on input "text" at bounding box center [524, 8] width 48 height 10
paste input "nananerie226@gmail.com"
type input "nananerie226@gmail.com"
click at [541, 26] on link "Marie-Emmanuelle LORGE" at bounding box center [520, 26] width 41 height 9
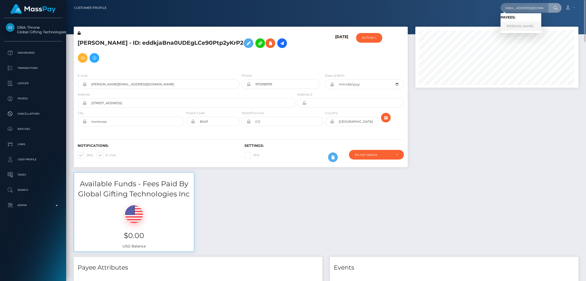
scroll to position [0, 0]
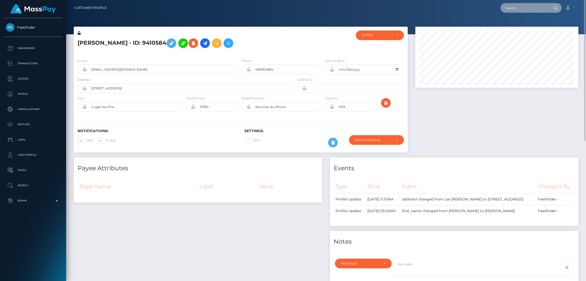
click at [515, 7] on input "text" at bounding box center [524, 8] width 48 height 10
paste input "[EMAIL_ADDRESS][DOMAIN_NAME]"
type input "ebinetinegbusom@gmail.com"
click at [509, 25] on link "Ebinetin Egbuson" at bounding box center [526, 26] width 52 height 9
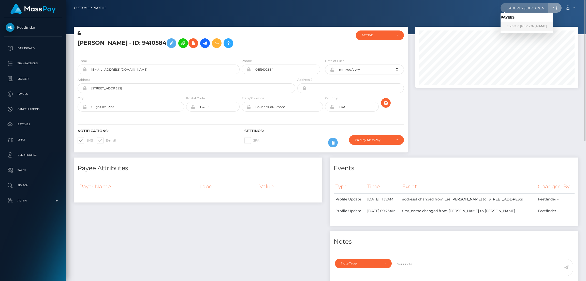
scroll to position [0, 0]
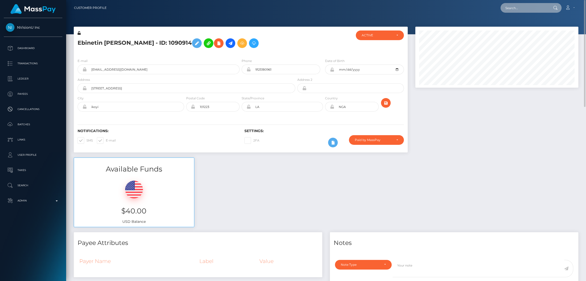
click at [506, 10] on input "text" at bounding box center [524, 8] width 48 height 10
paste input "khumalobusi943@gmail.com"
type input "khumalobusi943@gmail.com"
click at [516, 25] on link "Pearl Busisiwe Khumalo" at bounding box center [524, 26] width 49 height 9
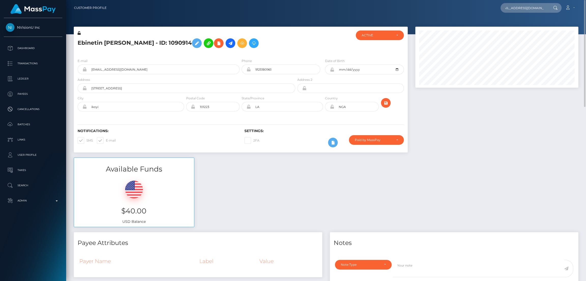
scroll to position [0, 0]
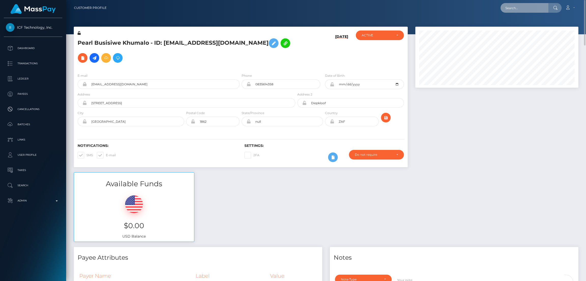
click at [511, 8] on input "text" at bounding box center [524, 8] width 48 height 10
paste input "[EMAIL_ADDRESS][DOMAIN_NAME]"
type input "[EMAIL_ADDRESS][DOMAIN_NAME]"
click at [517, 25] on link "CALEB M SIMKOFF" at bounding box center [520, 26] width 41 height 9
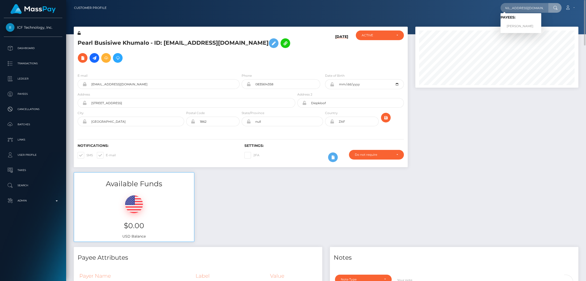
scroll to position [0, 0]
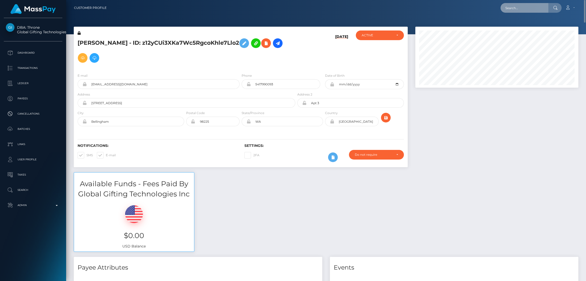
click at [515, 8] on input "text" at bounding box center [524, 8] width 48 height 10
paste input "ebinetinegbusom@gmail.com"
type input "ebinetinegbusom@gmail.com"
click at [520, 27] on link "Ebinetin Egbuson" at bounding box center [526, 26] width 52 height 9
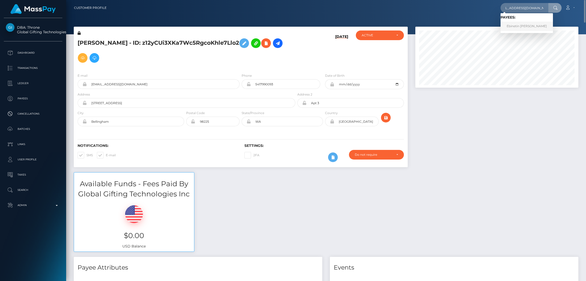
scroll to position [0, 0]
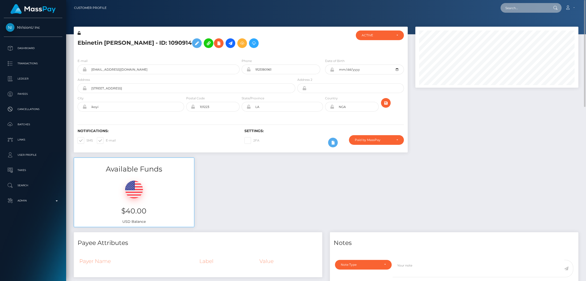
click at [516, 7] on input "text" at bounding box center [524, 8] width 48 height 10
paste input "norafjb@gmail.com"
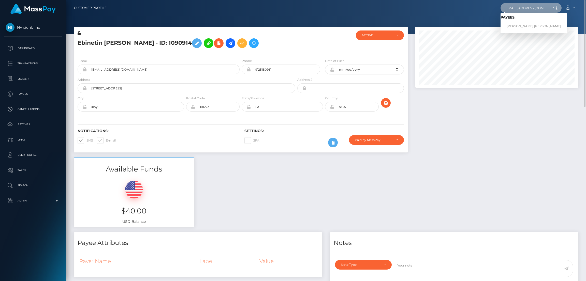
type input "norafjb@gmail.com"
click at [512, 26] on link "NORA FORTUNA BUHMANN" at bounding box center [533, 26] width 66 height 9
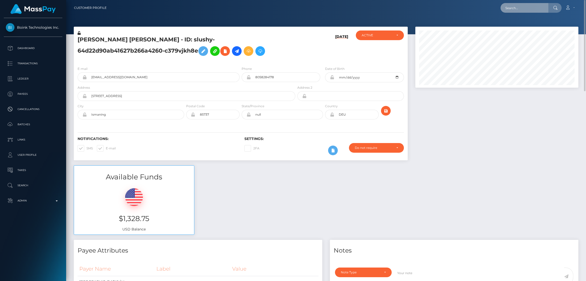
click at [520, 10] on input "text" at bounding box center [524, 8] width 48 height 10
paste input "[EMAIL_ADDRESS][DOMAIN_NAME]"
click at [519, 8] on input "[EMAIL_ADDRESS][DOMAIN_NAME]" at bounding box center [524, 8] width 48 height 10
paste input "hot"
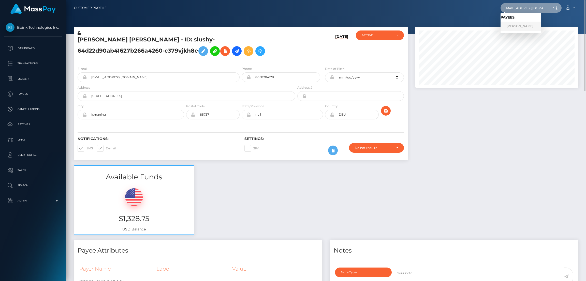
type input "[EMAIL_ADDRESS][DOMAIN_NAME]"
click at [519, 28] on link "[PERSON_NAME]" at bounding box center [520, 26] width 41 height 9
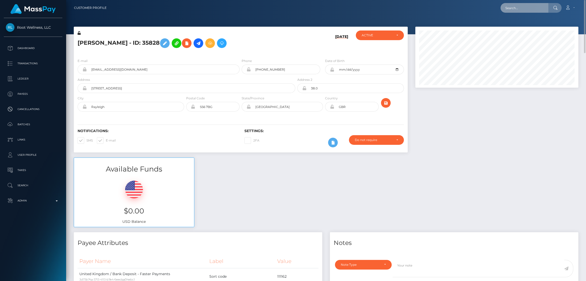
click at [508, 6] on input "text" at bounding box center [524, 8] width 48 height 10
paste input "[EMAIL_ADDRESS][DOMAIN_NAME]"
click at [516, 5] on input "[EMAIL_ADDRESS][DOMAIN_NAME]" at bounding box center [524, 8] width 48 height 10
paste input "jennyjef93"
type input "[EMAIL_ADDRESS][DOMAIN_NAME]"
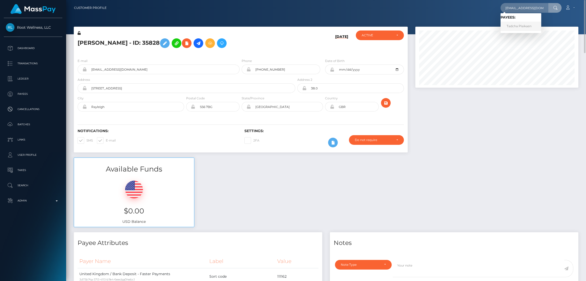
click at [513, 26] on link "Tadcha Plaikaen" at bounding box center [520, 26] width 41 height 9
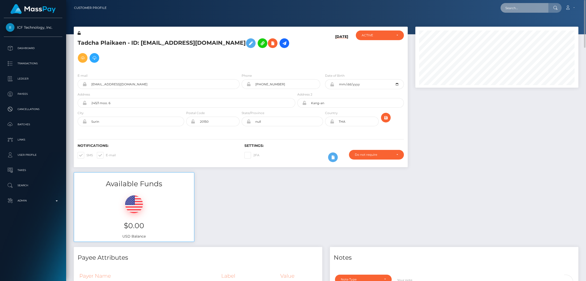
click at [519, 8] on input "text" at bounding box center [524, 8] width 48 height 10
paste input "annastanikova@ [DOMAIN_NAME],"
click at [527, 7] on input "annastanikova@ [DOMAIN_NAME]" at bounding box center [524, 8] width 48 height 10
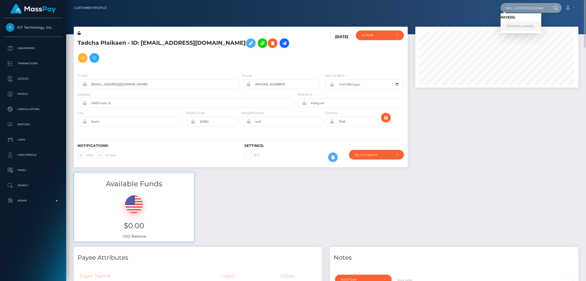
type input "[EMAIL_ADDRESS][DOMAIN_NAME]"
click at [520, 26] on link "[PERSON_NAME]¡" at bounding box center [520, 26] width 41 height 9
click at [524, 8] on input "[EMAIL_ADDRESS][DOMAIN_NAME]" at bounding box center [524, 8] width 48 height 10
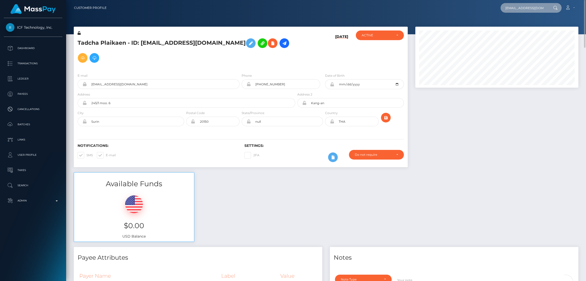
click at [524, 8] on input "[EMAIL_ADDRESS][DOMAIN_NAME]" at bounding box center [524, 8] width 48 height 10
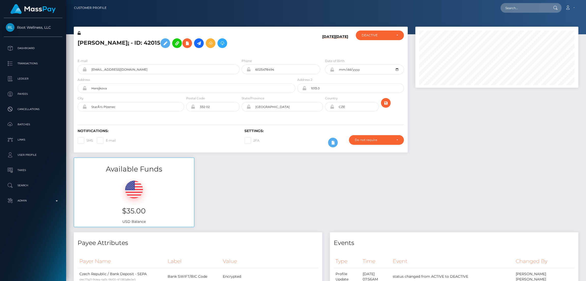
scroll to position [61, 163]
click at [521, 9] on input "text" at bounding box center [524, 8] width 48 height 10
paste input "rstanik@seznam.cz"
type input "rstanik@seznam.cz"
click at [516, 23] on link "Bc Richard StanÃ­k" at bounding box center [522, 26] width 44 height 9
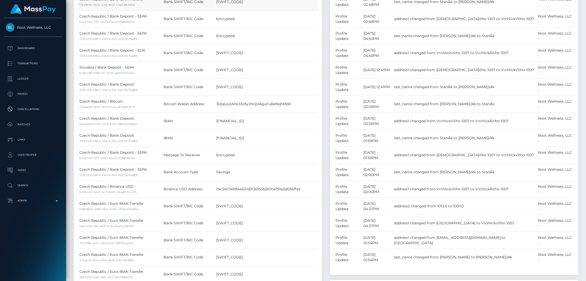
scroll to position [190, 0]
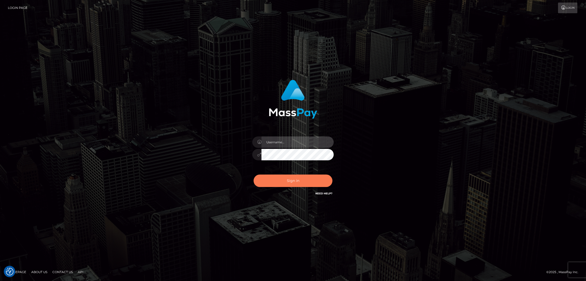
type input "[DOMAIN_NAME]"
click at [301, 181] on button "Sign in" at bounding box center [292, 181] width 79 height 12
type input "[DOMAIN_NAME]"
click at [319, 179] on button "Sign in" at bounding box center [292, 181] width 79 height 12
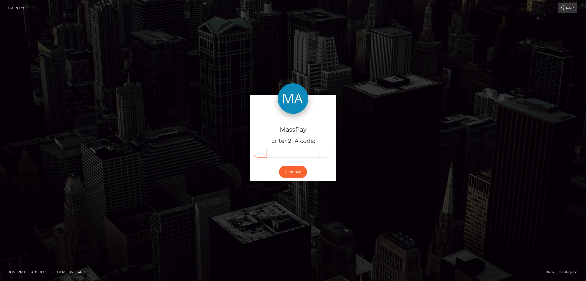
click at [263, 152] on input "text" at bounding box center [259, 153] width 13 height 9
paste input "3"
type input "3"
type input "2"
type input "5"
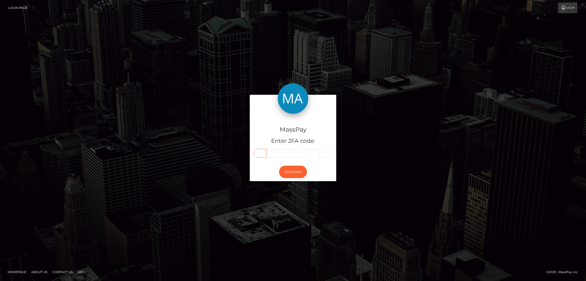
type input "6"
type input "4"
click at [296, 173] on button "Continue" at bounding box center [293, 172] width 28 height 12
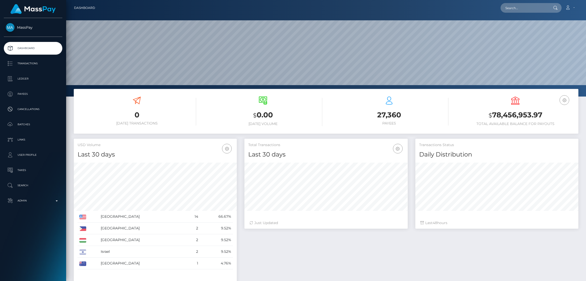
scroll to position [90, 163]
click at [514, 6] on input "text" at bounding box center [524, 8] width 48 height 10
paste input "bashar.465@icloud.com"
type input "bashar.465@icloud.com"
